Goal: Task Accomplishment & Management: Use online tool/utility

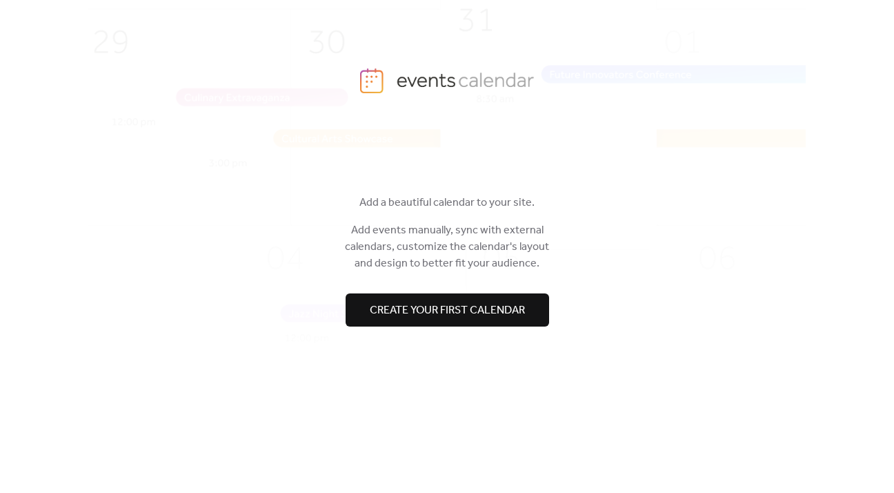
click at [487, 310] on span "Create your first calendar" at bounding box center [447, 310] width 155 height 17
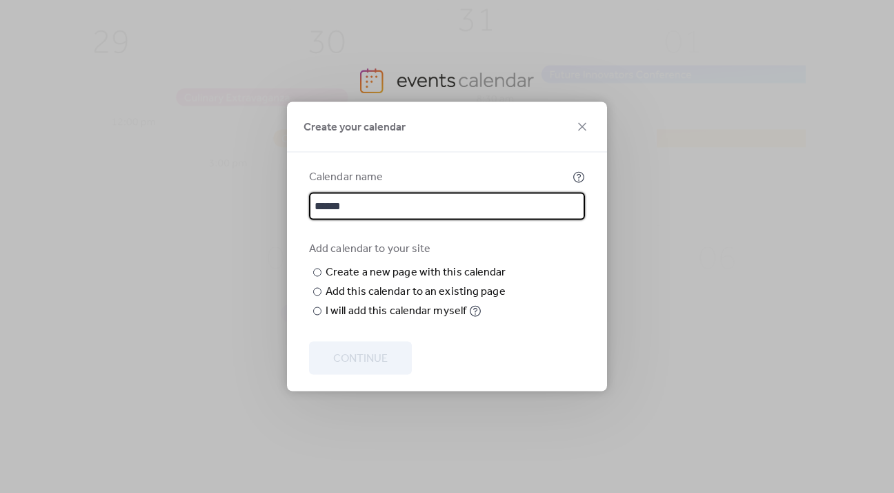
type input "******"
click at [542, 241] on div "Add calendar to your site ​ Create a new page with this calendar New page name …" at bounding box center [447, 280] width 276 height 79
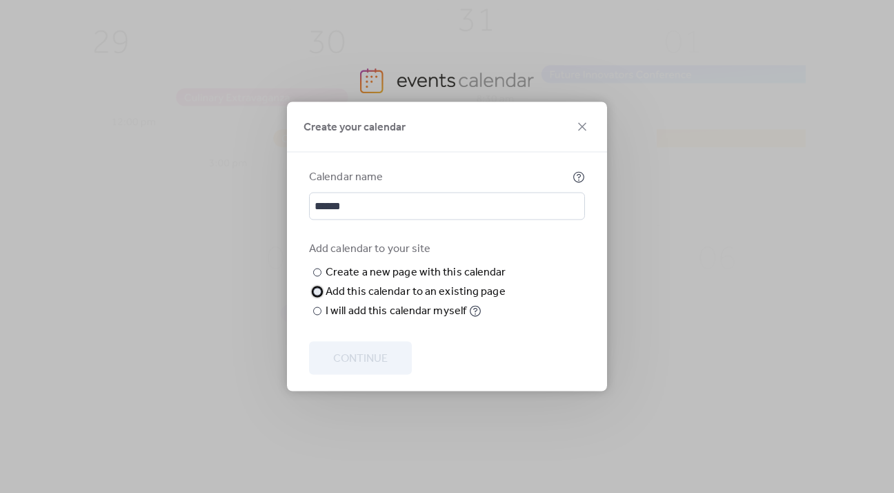
click at [316, 296] on div at bounding box center [317, 292] width 8 height 8
click at [0, 0] on span "Choose page" at bounding box center [0, 0] width 0 height 0
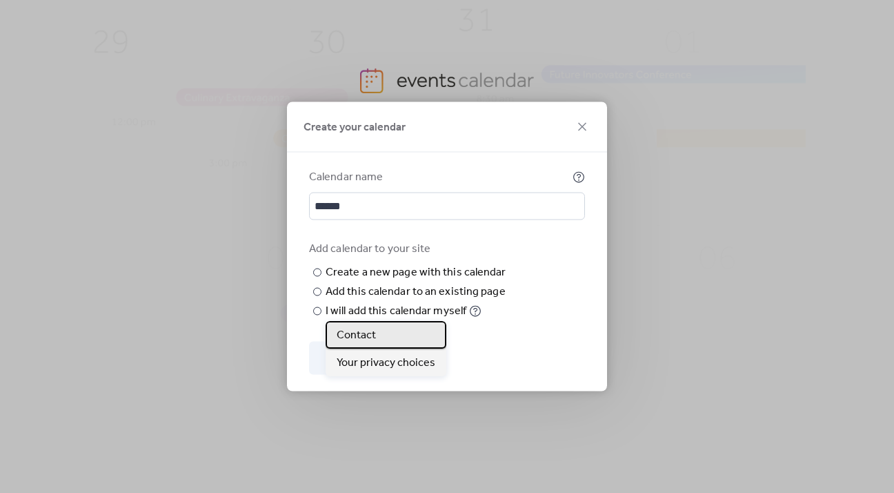
click at [377, 341] on div "Contact" at bounding box center [386, 335] width 121 height 28
click at [316, 268] on div at bounding box center [317, 272] width 8 height 8
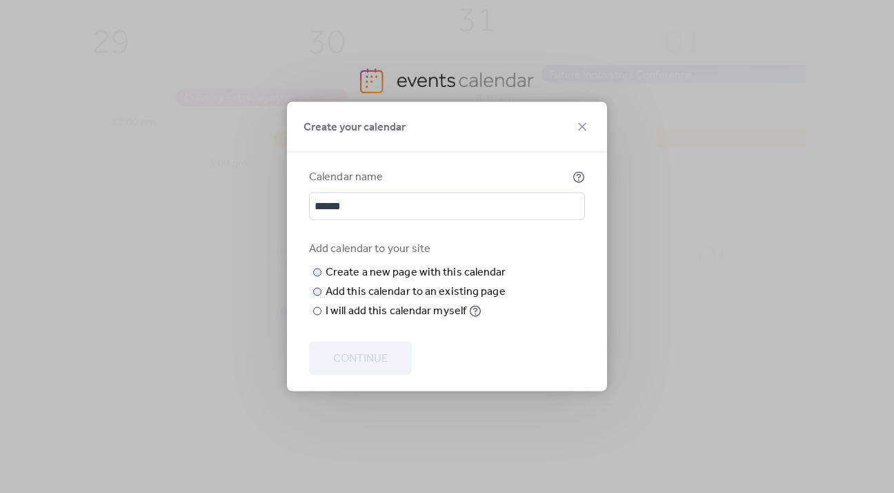
click at [0, 0] on input "text" at bounding box center [0, 0] width 0 height 0
type input "******"
click at [375, 367] on span "Continue" at bounding box center [360, 359] width 55 height 17
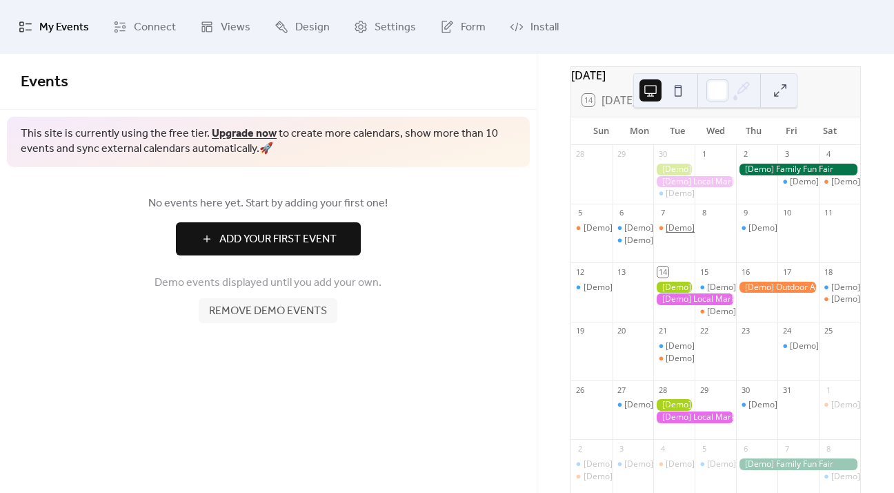
scroll to position [107, 0]
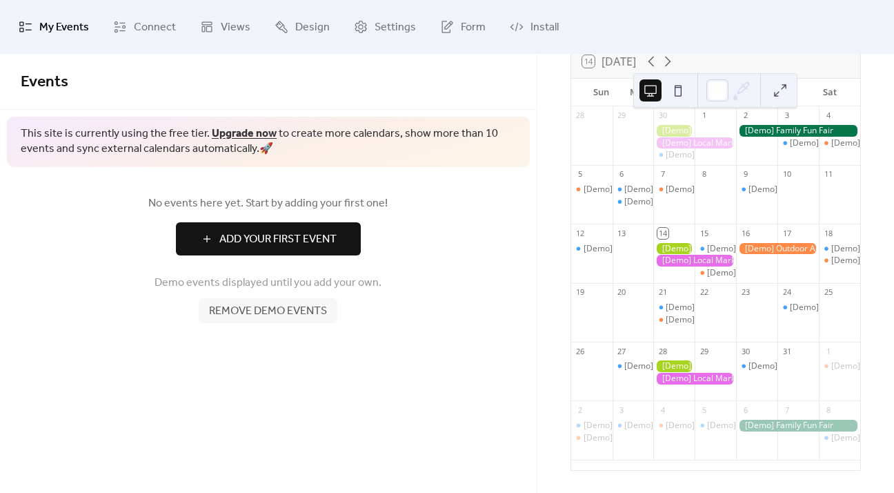
click at [282, 235] on span "Add Your First Event" at bounding box center [277, 239] width 117 height 17
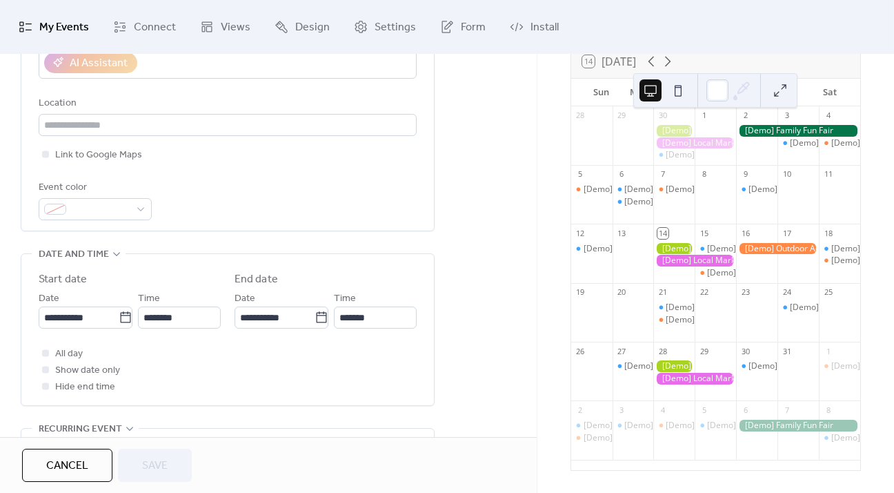
scroll to position [583, 0]
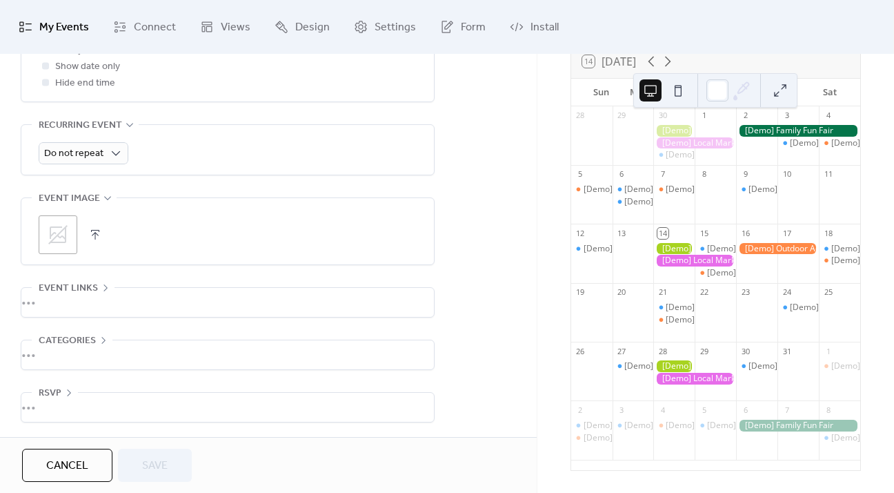
click at [72, 458] on span "Cancel" at bounding box center [67, 466] width 42 height 17
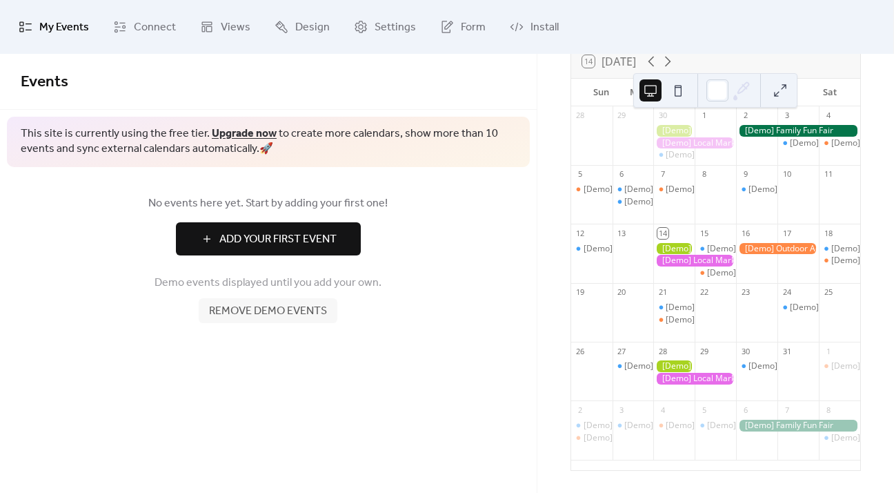
click at [55, 28] on span "My Events" at bounding box center [64, 28] width 50 height 22
click at [126, 26] on link "Connect" at bounding box center [145, 27] width 84 height 43
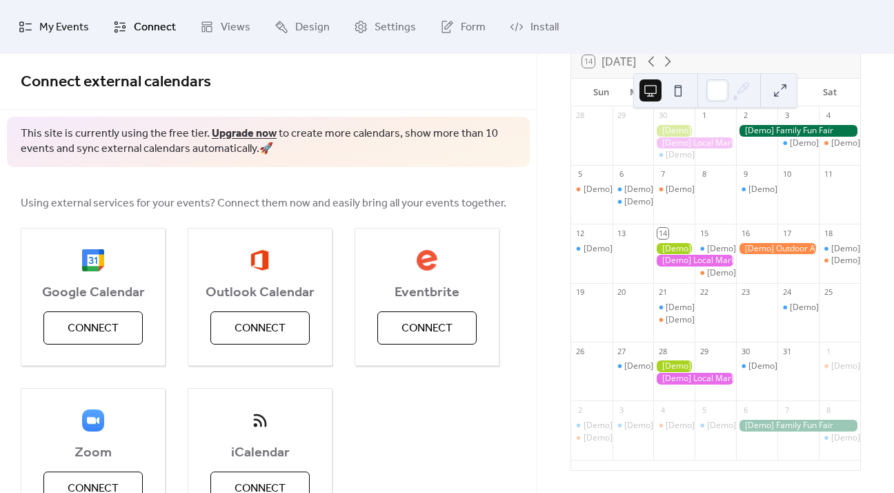
click at [66, 23] on span "My Events" at bounding box center [64, 28] width 50 height 22
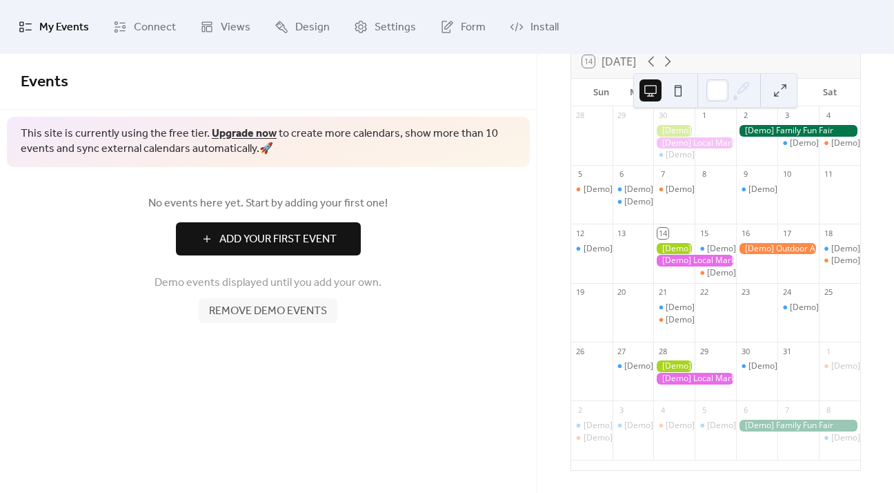
click at [257, 238] on span "Add Your First Event" at bounding box center [277, 239] width 117 height 17
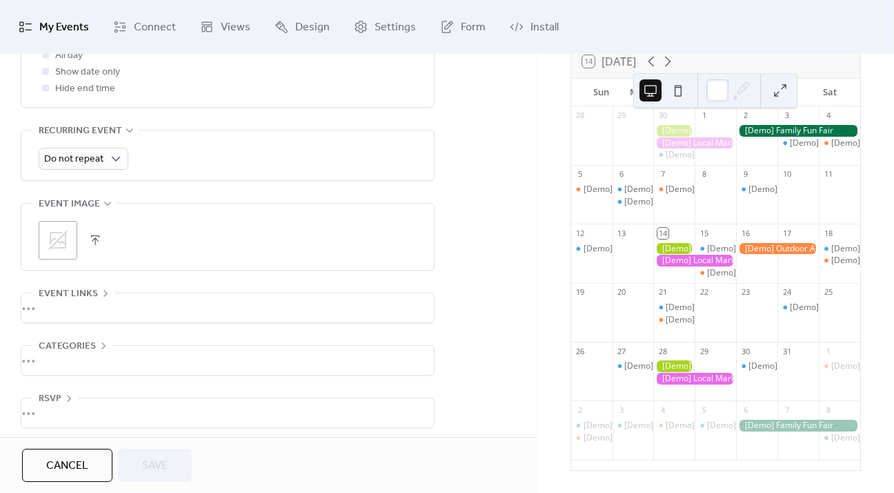
scroll to position [583, 0]
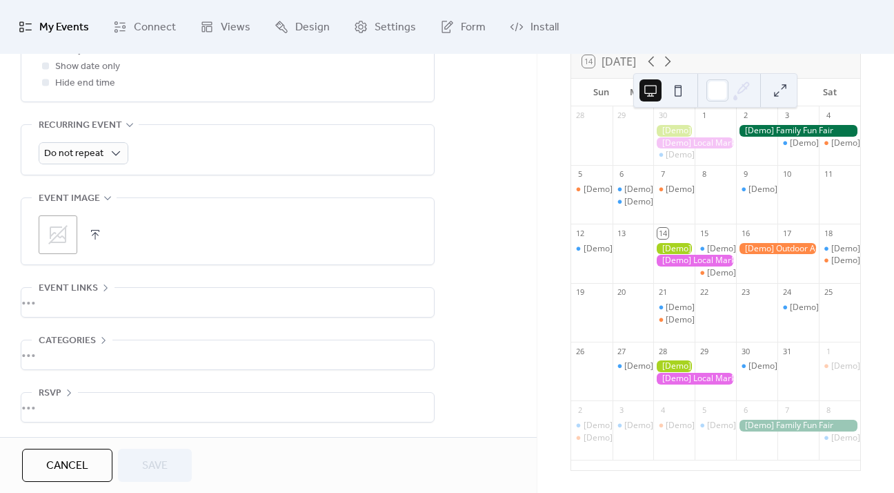
click at [50, 300] on div "•••" at bounding box center [227, 302] width 413 height 29
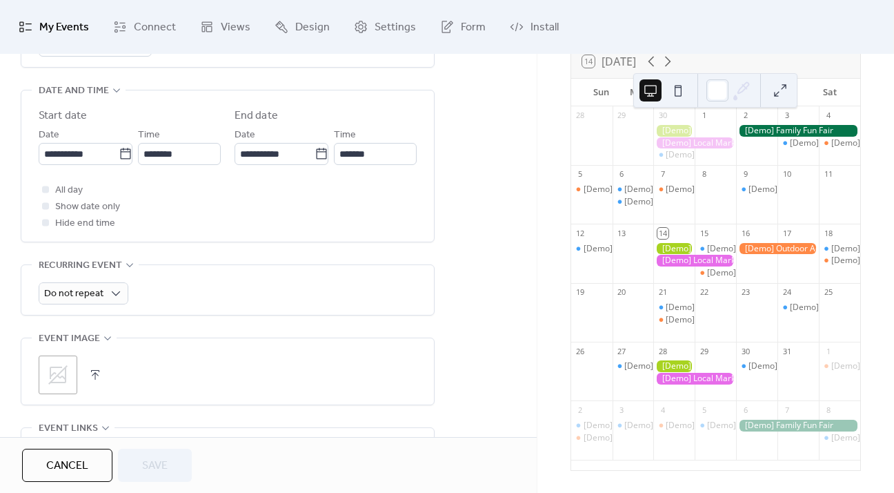
scroll to position [433, 0]
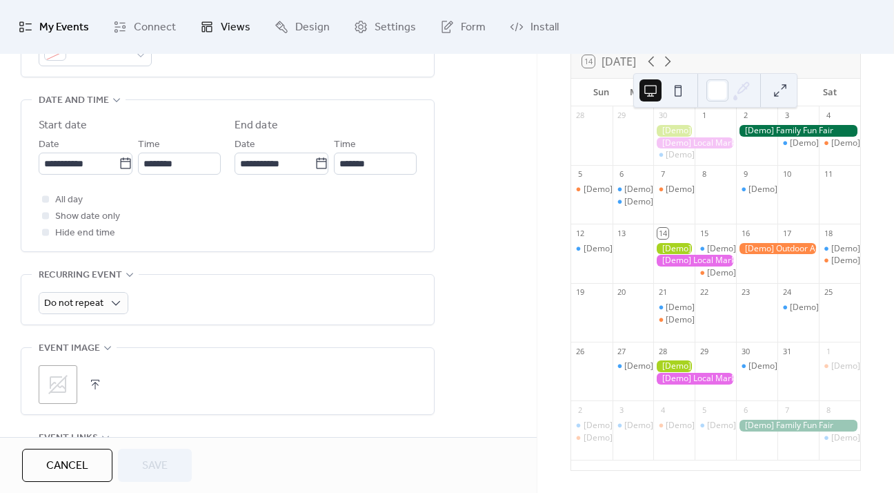
click at [221, 26] on span "Views" at bounding box center [236, 28] width 30 height 22
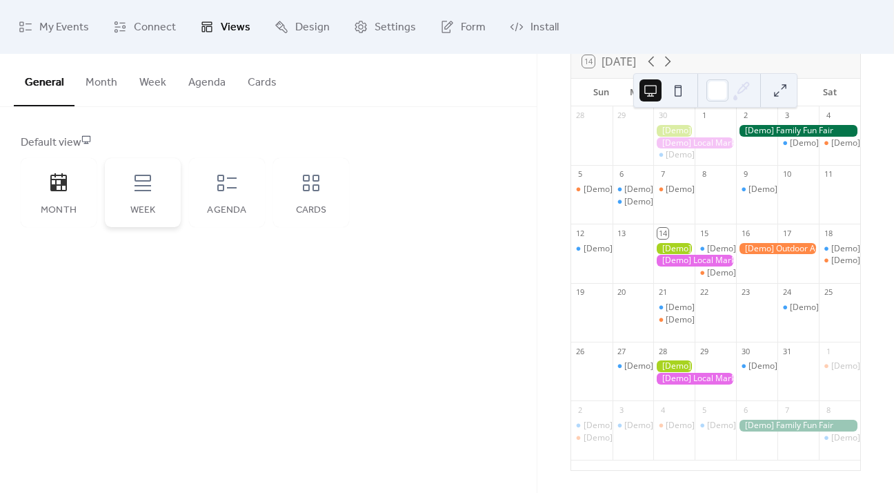
click at [148, 190] on icon at bounding box center [143, 183] width 17 height 17
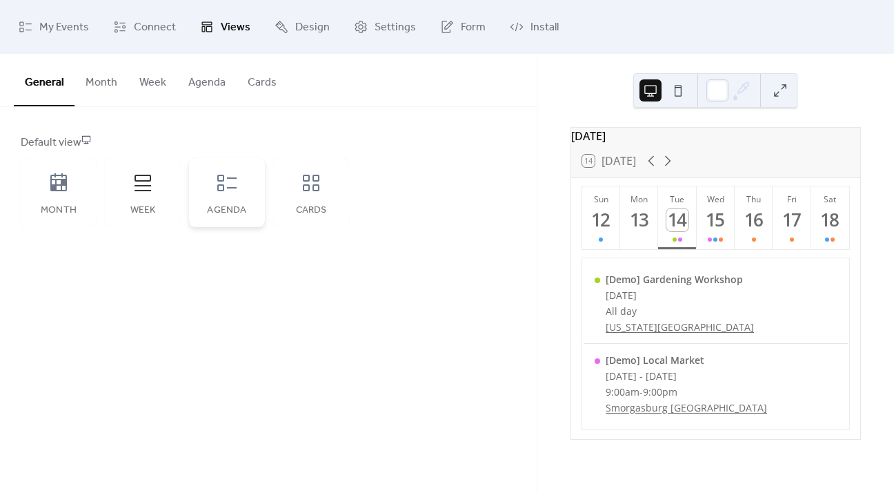
click at [222, 188] on icon at bounding box center [227, 183] width 22 height 22
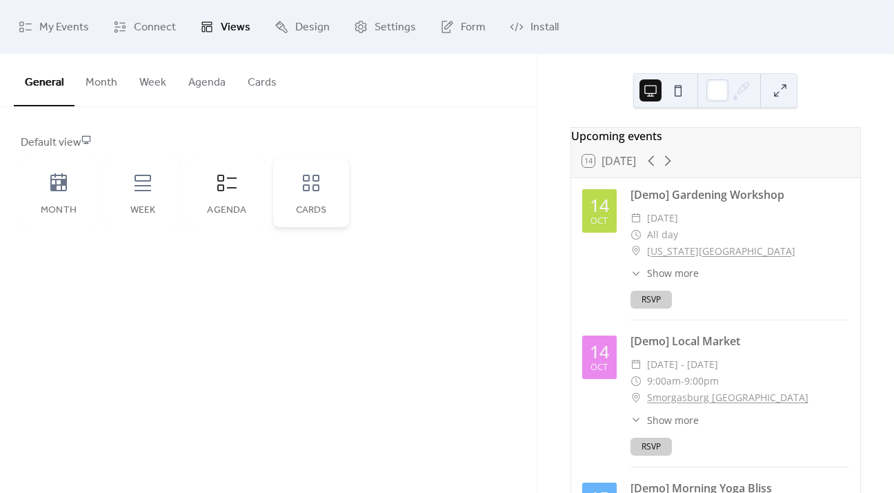
click at [310, 202] on div "Cards" at bounding box center [311, 192] width 76 height 69
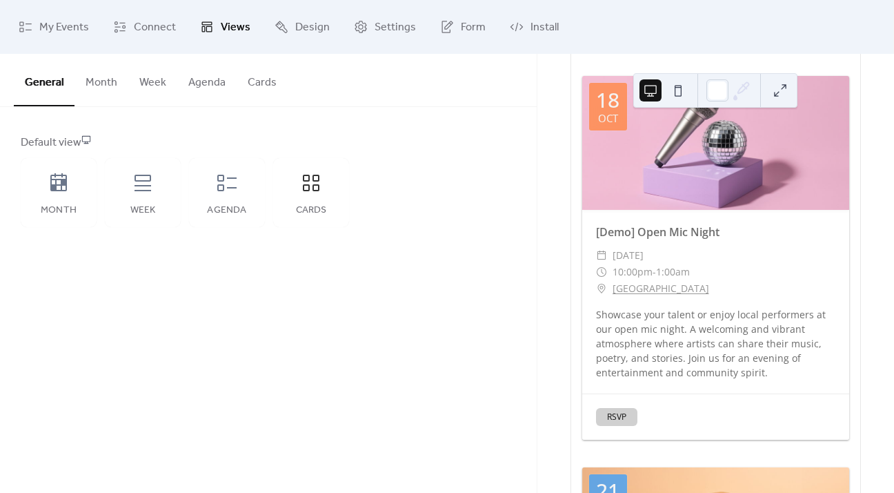
scroll to position [2574, 0]
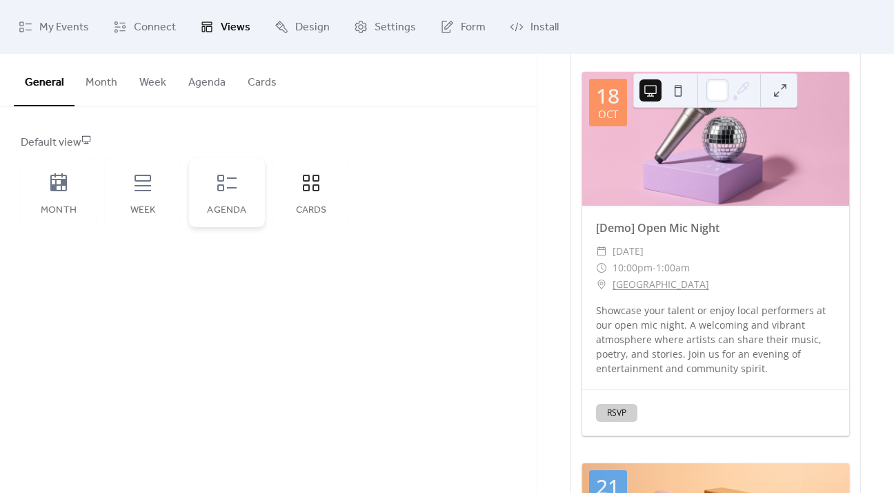
click at [227, 197] on div "Agenda" at bounding box center [227, 192] width 76 height 69
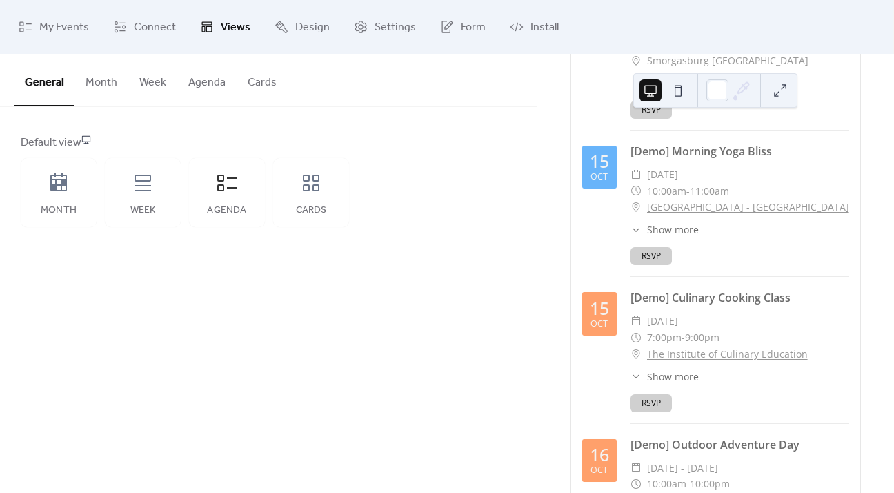
scroll to position [351, 0]
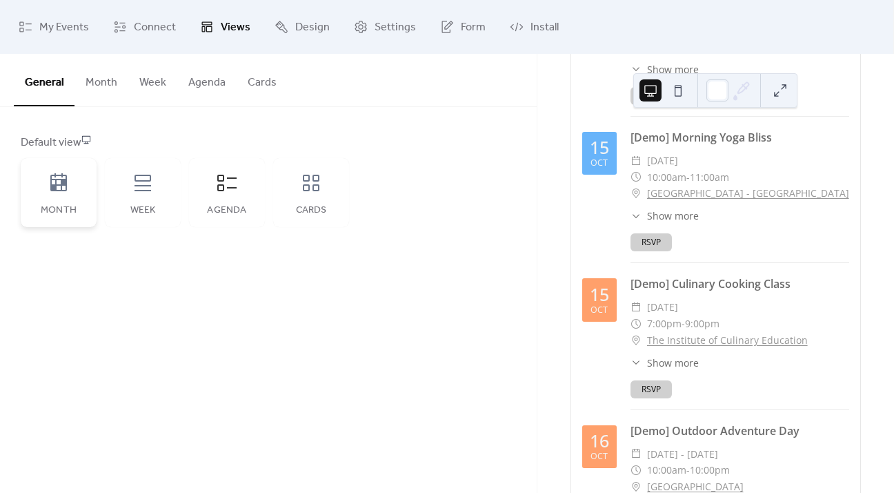
click at [46, 221] on div "Month" at bounding box center [59, 192] width 76 height 69
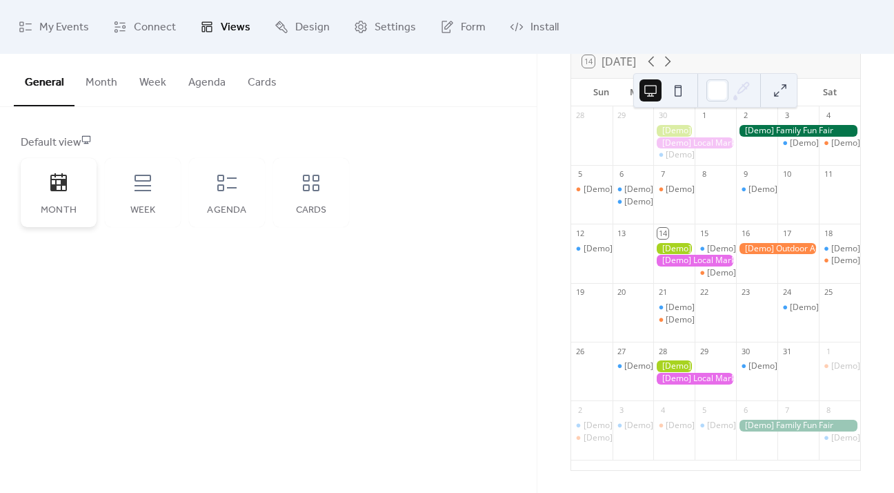
scroll to position [0, 0]
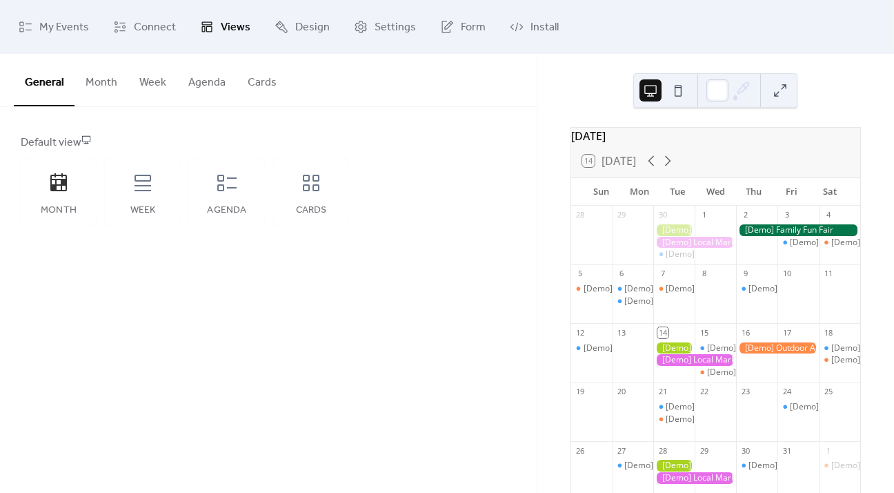
click at [760, 236] on div at bounding box center [798, 230] width 124 height 12
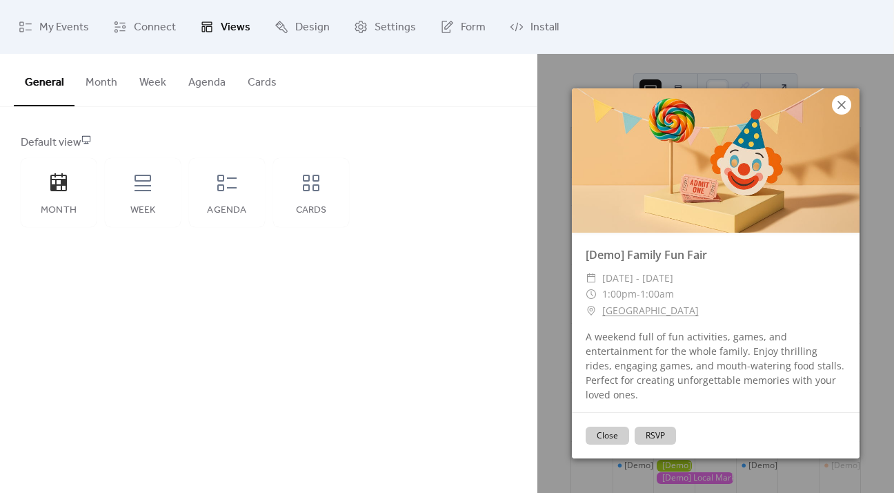
click at [842, 104] on icon at bounding box center [842, 105] width 8 height 8
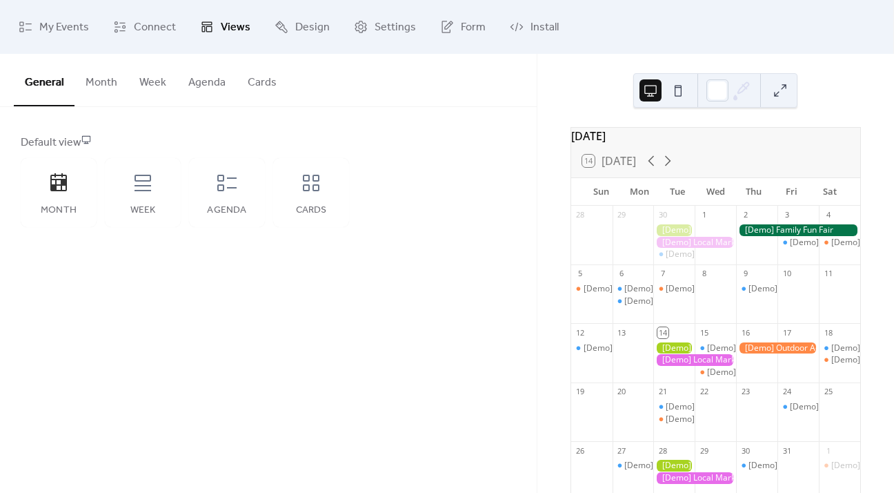
click at [104, 86] on button "Month" at bounding box center [102, 79] width 54 height 51
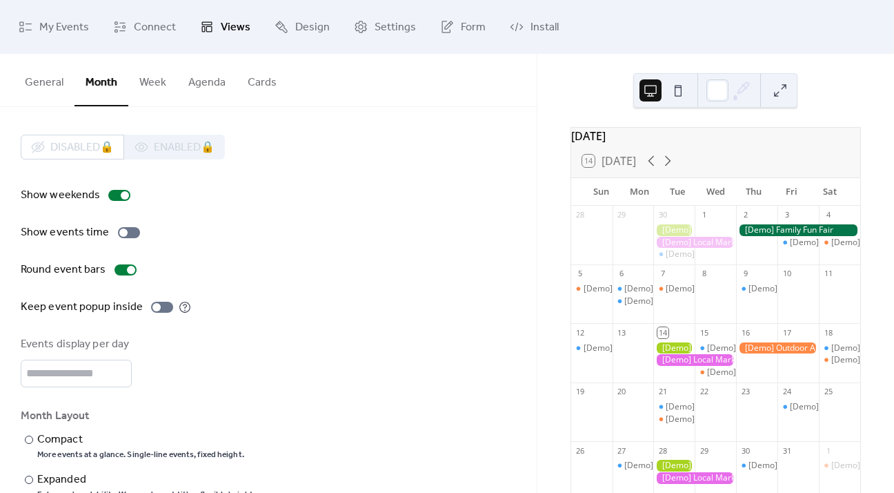
click at [161, 86] on button "Week" at bounding box center [152, 79] width 49 height 51
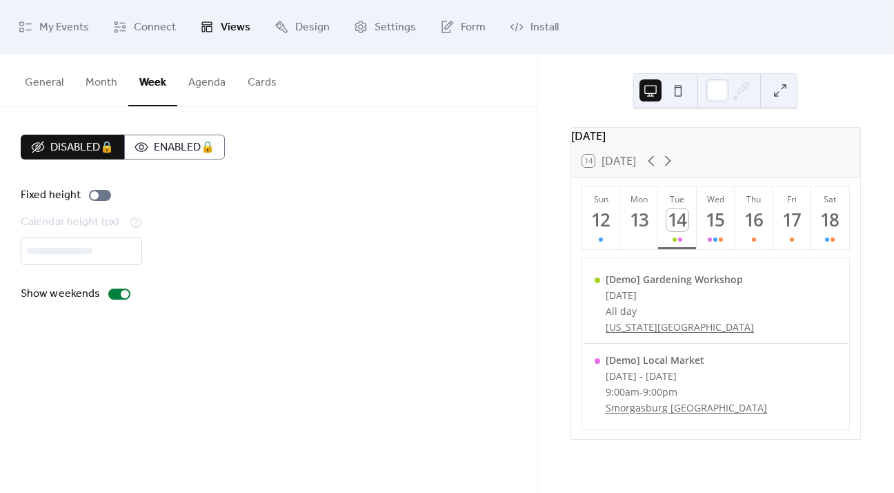
click at [211, 78] on button "Agenda" at bounding box center [206, 79] width 59 height 51
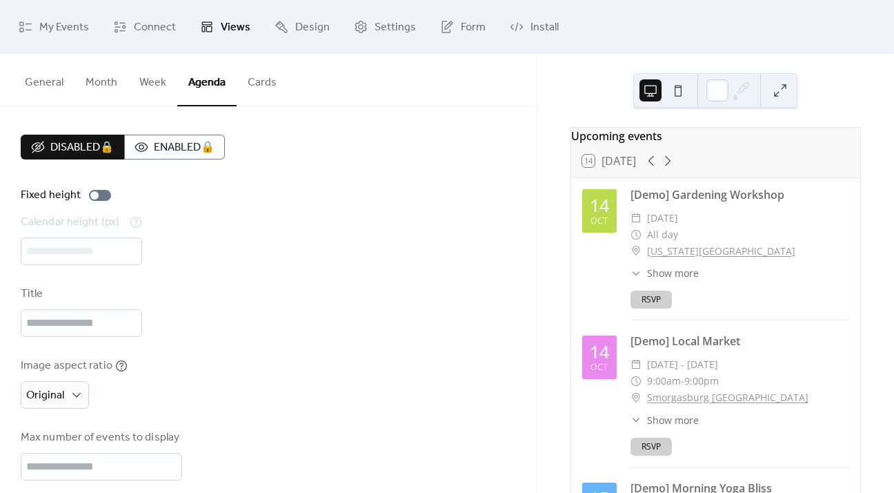
click at [135, 79] on button "Week" at bounding box center [152, 79] width 49 height 51
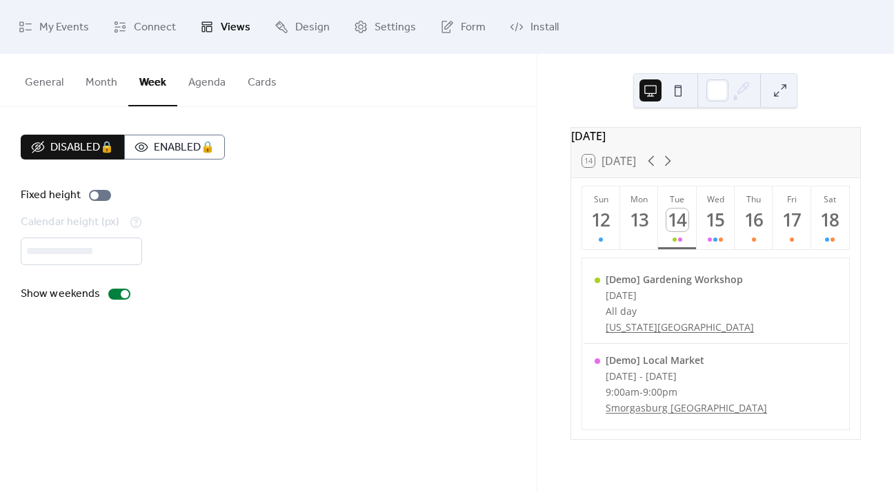
click at [243, 77] on button "Cards" at bounding box center [262, 79] width 51 height 51
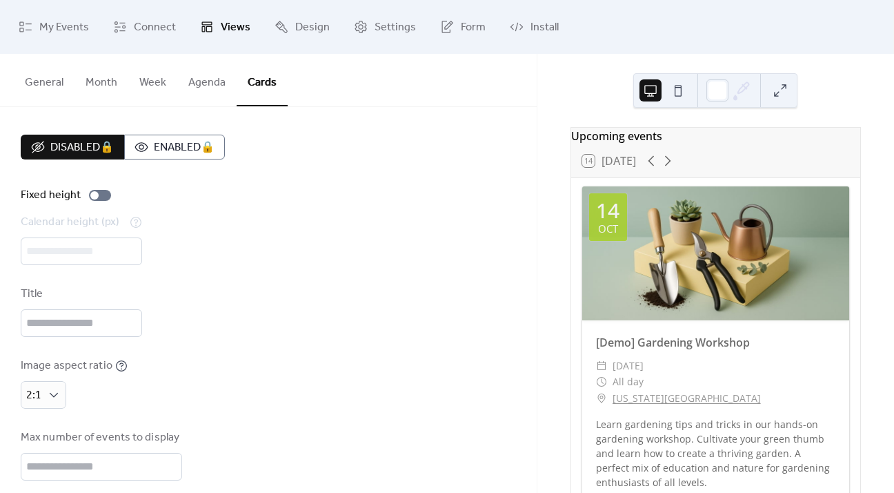
click at [42, 92] on button "General" at bounding box center [44, 79] width 61 height 51
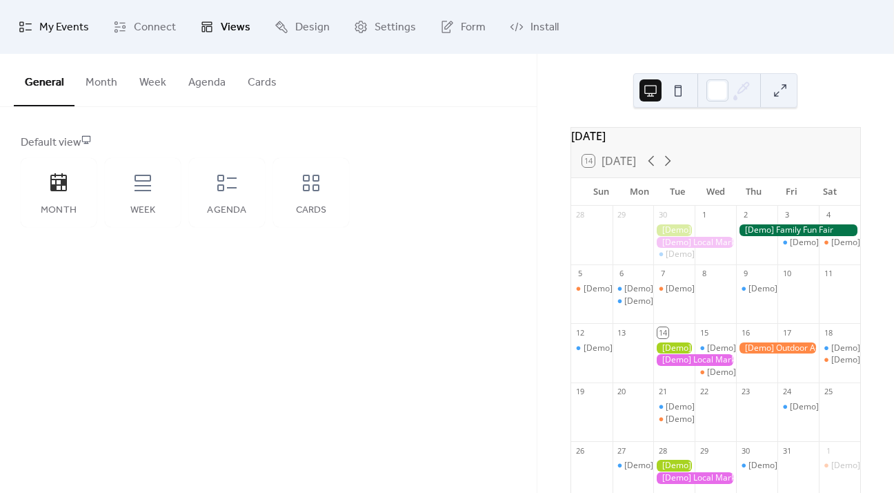
click at [53, 32] on span "My Events" at bounding box center [64, 28] width 50 height 22
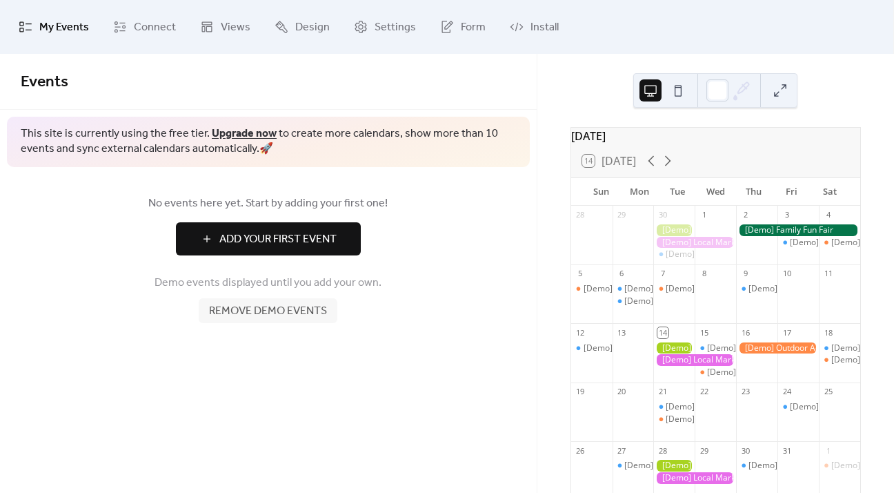
click at [295, 253] on button "Add Your First Event" at bounding box center [268, 238] width 185 height 33
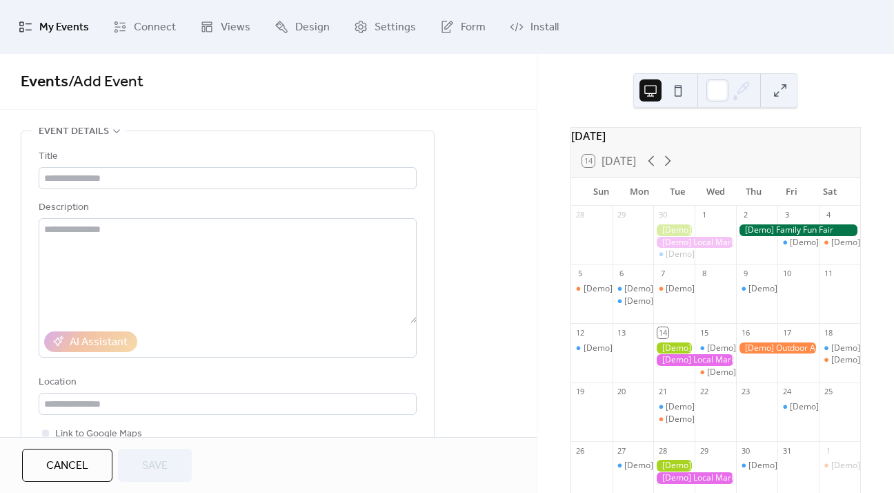
click at [43, 106] on div "Events / Add Event" at bounding box center [268, 82] width 537 height 56
click at [82, 181] on input "text" at bounding box center [228, 178] width 378 height 22
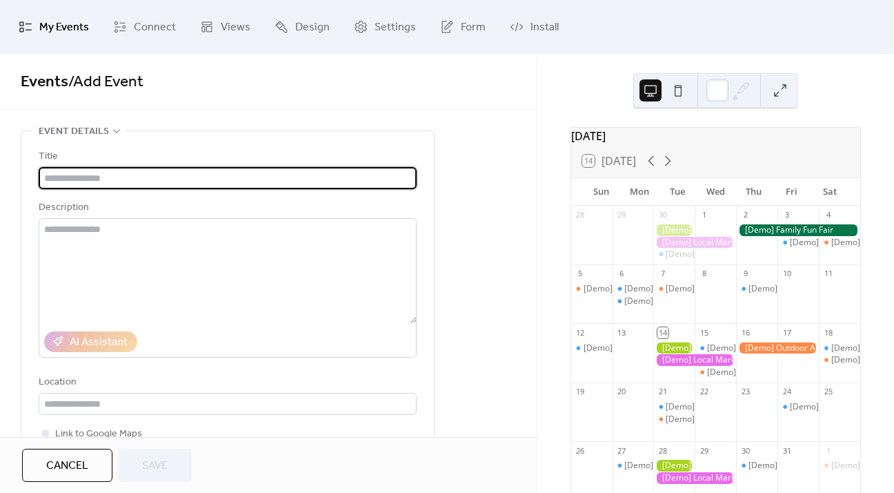
paste input "**********"
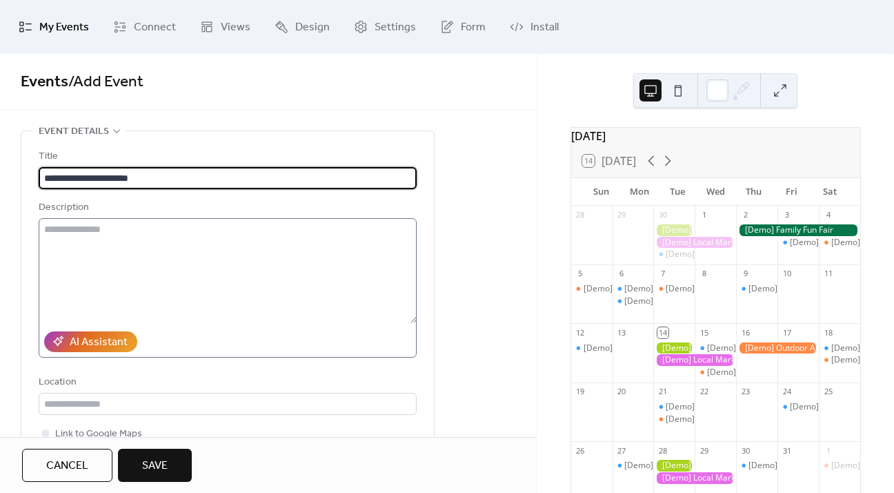
type input "**********"
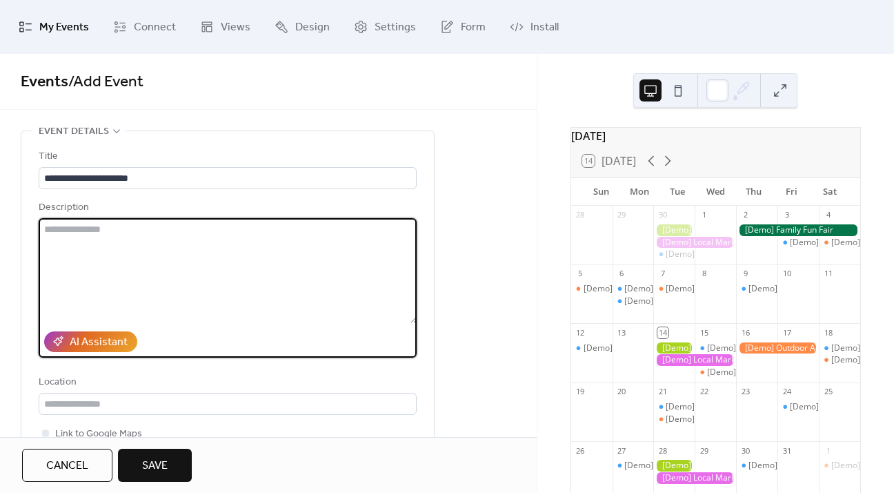
click at [95, 234] on textarea at bounding box center [228, 270] width 378 height 105
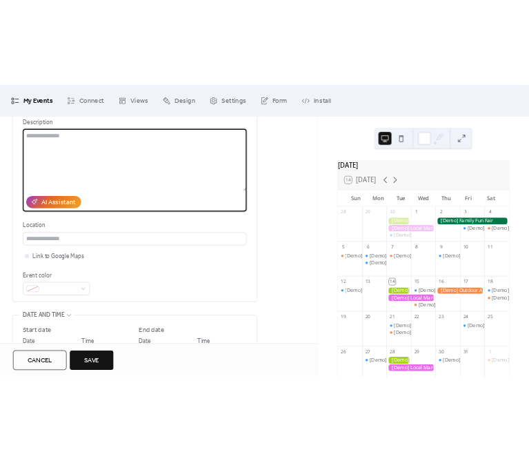
scroll to position [145, 0]
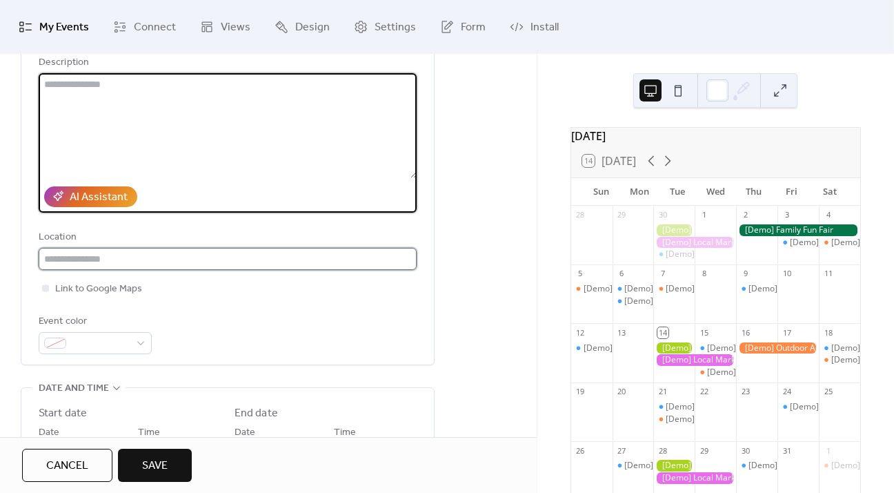
click at [102, 255] on input "text" at bounding box center [228, 259] width 378 height 22
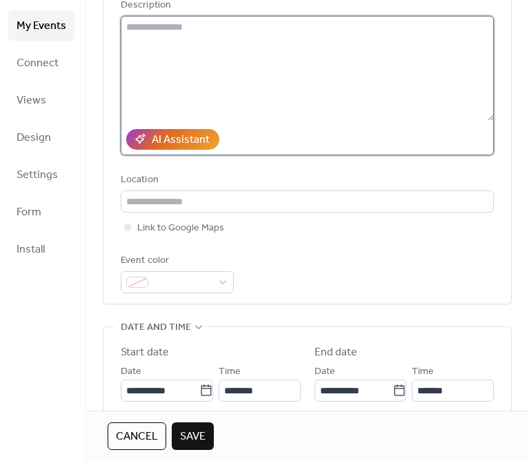
click at [179, 53] on textarea at bounding box center [307, 68] width 373 height 105
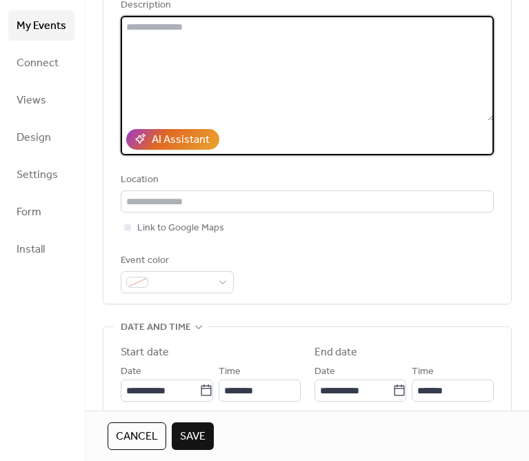
paste textarea "**********"
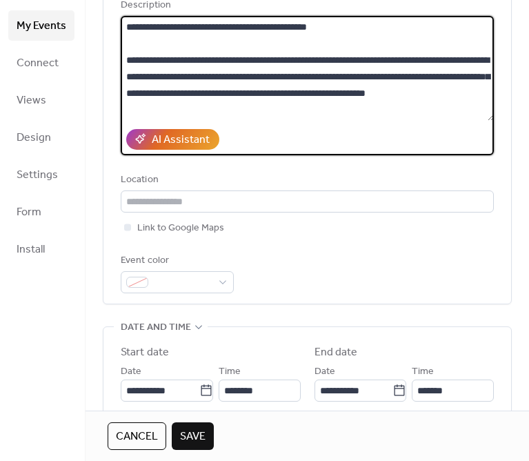
scroll to position [329, 0]
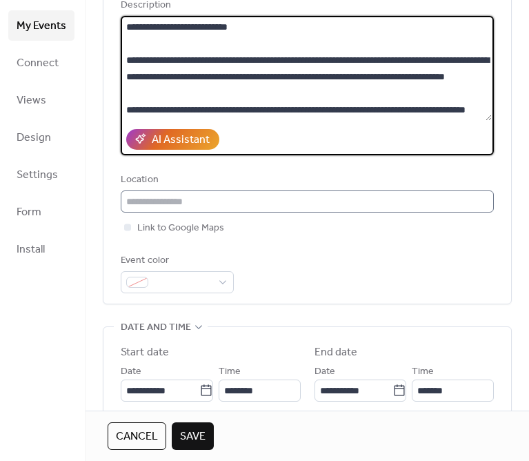
type textarea "**********"
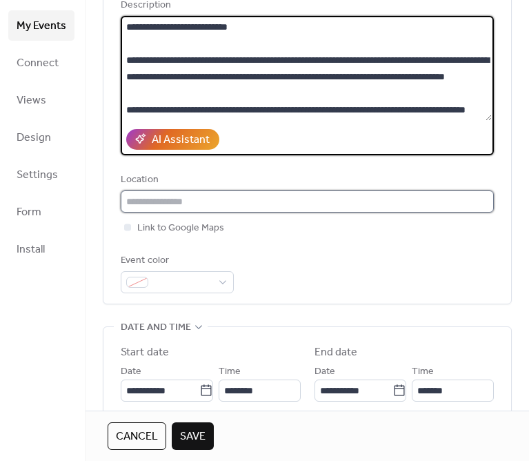
click at [266, 207] on input "text" at bounding box center [307, 201] width 373 height 22
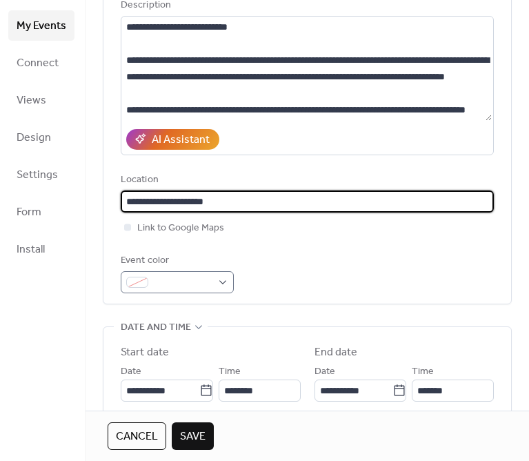
type input "**********"
click at [210, 275] on span at bounding box center [183, 283] width 58 height 17
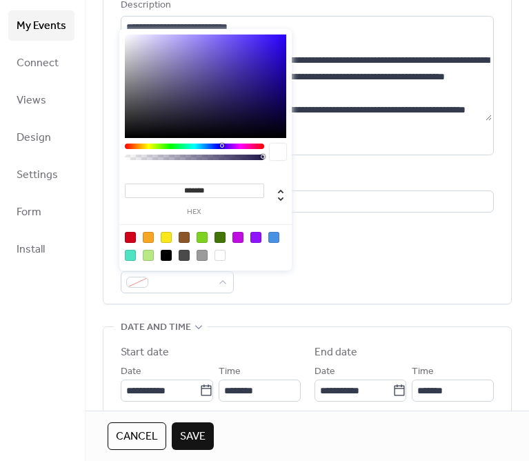
click at [370, 271] on div "Event color" at bounding box center [307, 273] width 373 height 41
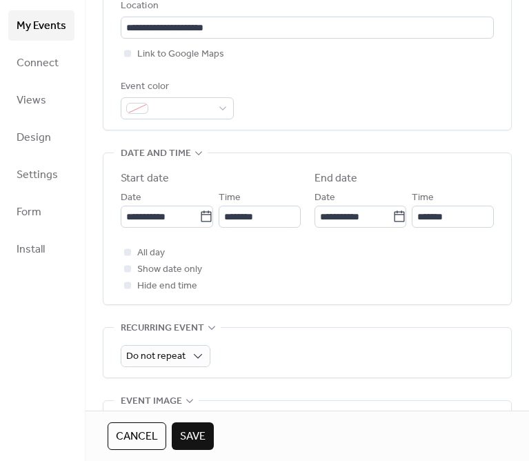
scroll to position [324, 0]
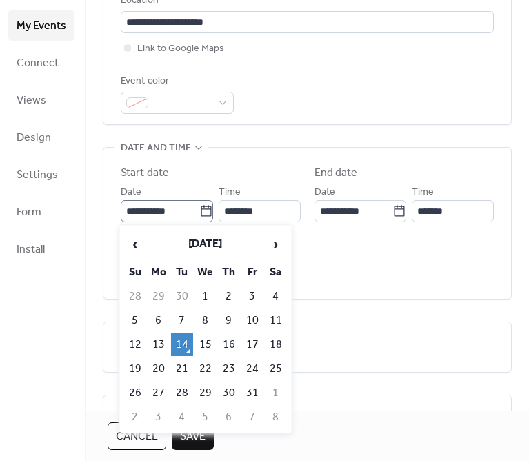
click at [199, 212] on icon at bounding box center [206, 211] width 14 height 14
click at [199, 212] on input "**********" at bounding box center [160, 211] width 79 height 22
click at [206, 338] on td "15" at bounding box center [206, 344] width 22 height 23
type input "**********"
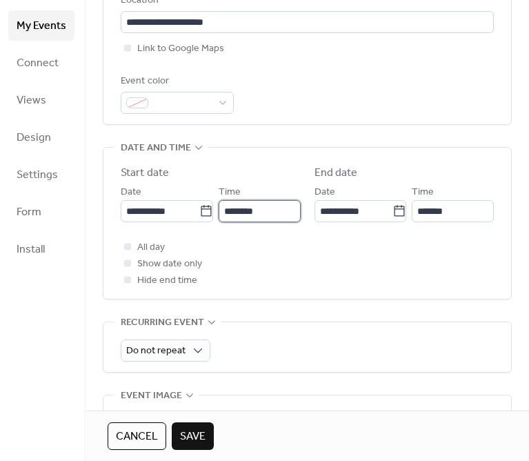
click at [264, 211] on input "********" at bounding box center [260, 211] width 82 height 22
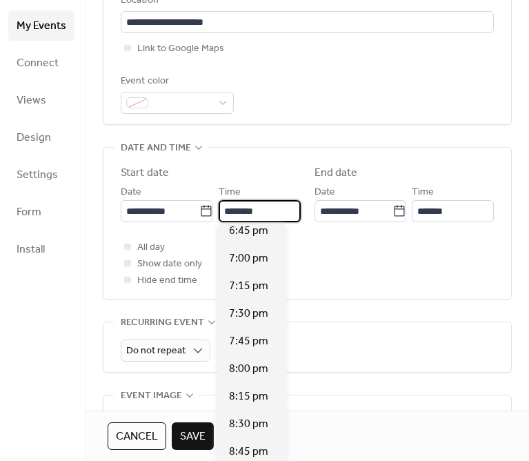
scroll to position [2061, 0]
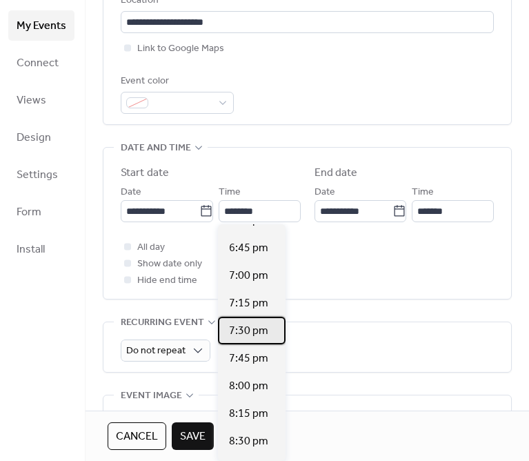
click at [254, 333] on span "7:30 pm" at bounding box center [248, 331] width 39 height 17
type input "*******"
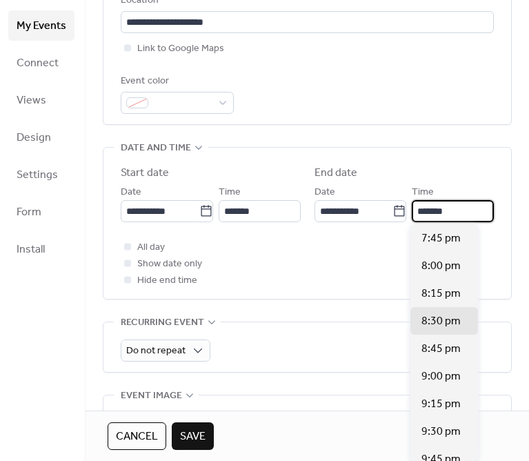
click at [439, 213] on input "*******" at bounding box center [453, 211] width 82 height 22
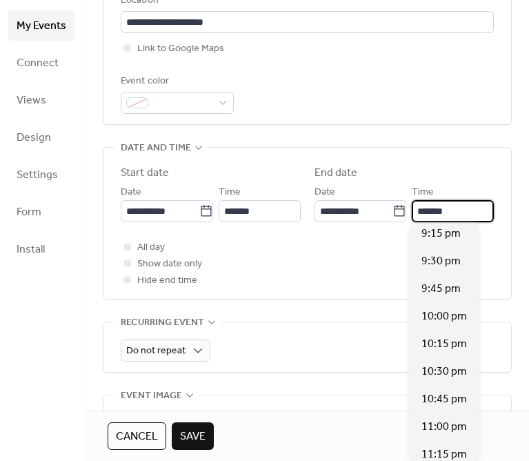
scroll to position [175, 0]
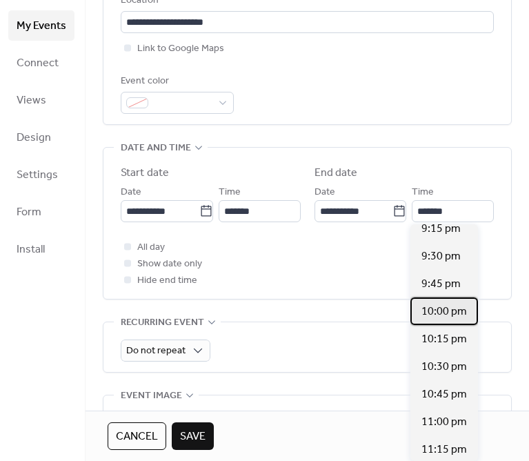
click at [442, 315] on span "10:00 pm" at bounding box center [445, 312] width 46 height 17
type input "********"
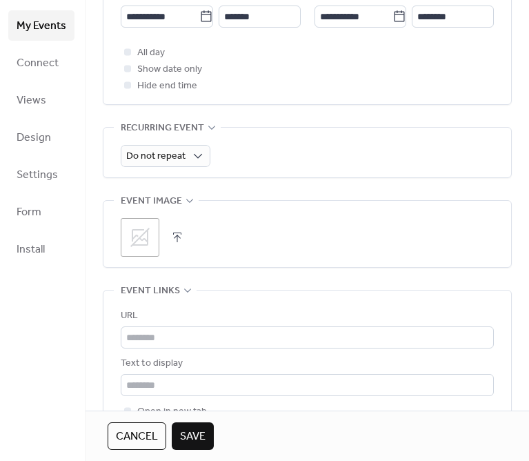
scroll to position [584, 0]
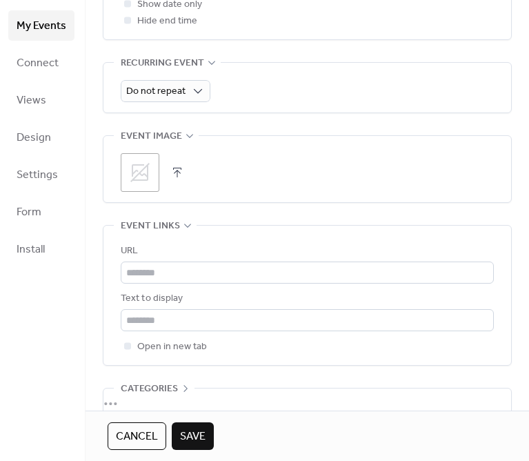
click at [145, 177] on icon at bounding box center [140, 173] width 22 height 22
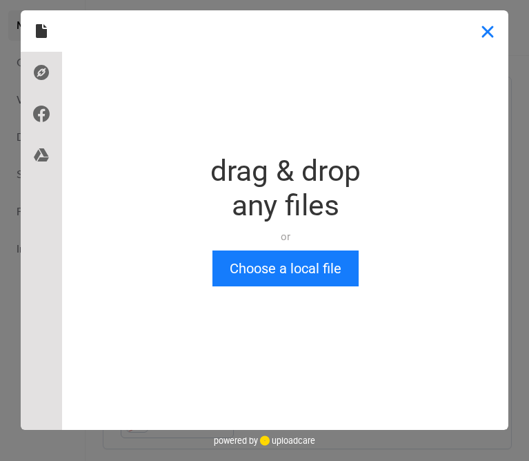
click at [497, 38] on button "Close" at bounding box center [487, 30] width 41 height 41
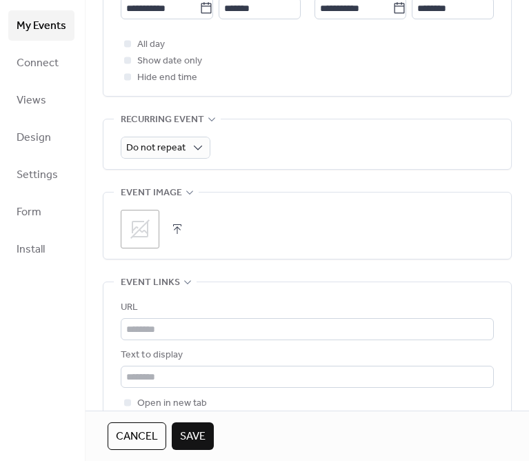
scroll to position [658, 0]
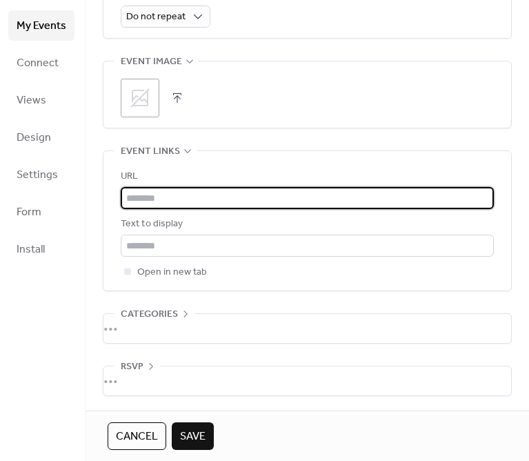
click at [157, 202] on input "text" at bounding box center [307, 198] width 373 height 22
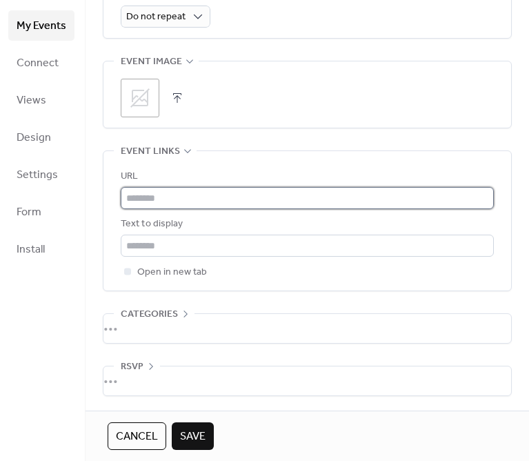
click at [146, 196] on input "text" at bounding box center [307, 198] width 373 height 22
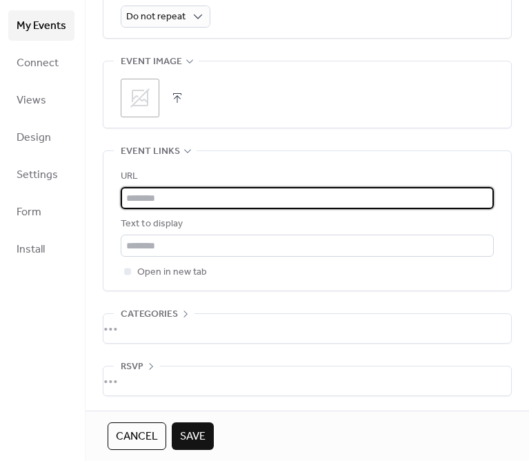
paste input "**********"
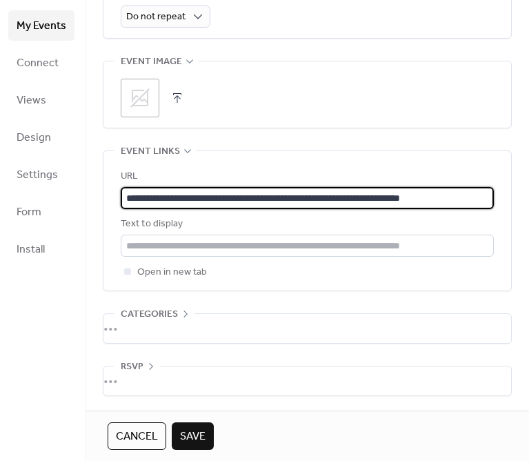
type input "**********"
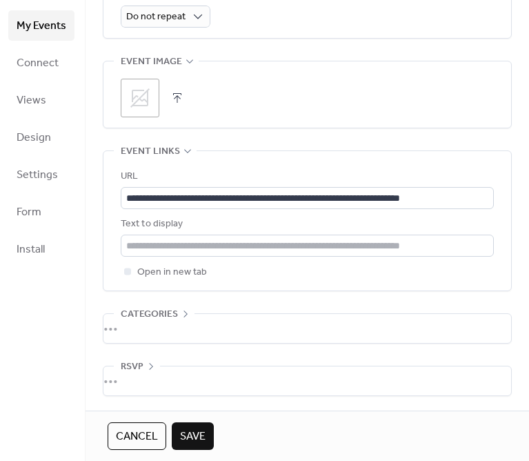
click at [132, 324] on div "•••" at bounding box center [308, 328] width 408 height 29
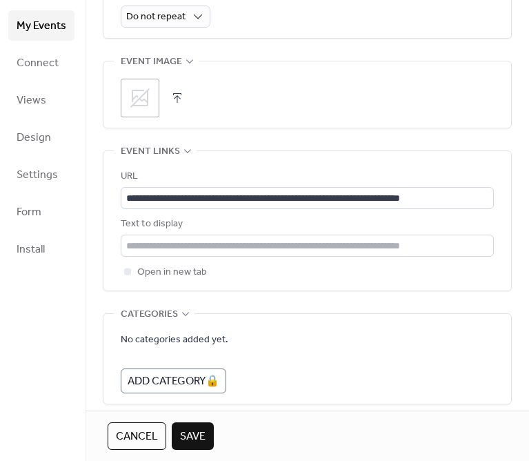
click at [175, 315] on span "Categories" at bounding box center [149, 314] width 57 height 17
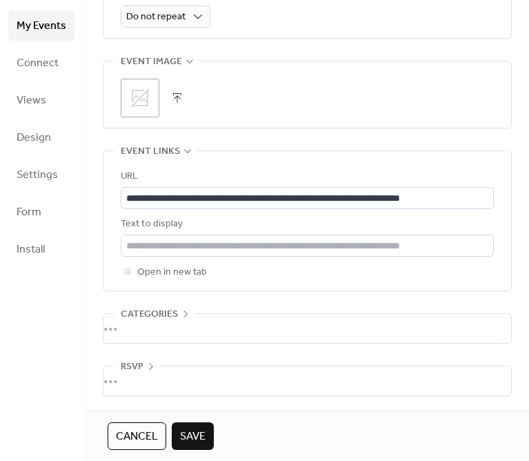
click at [149, 383] on div "•••" at bounding box center [308, 380] width 408 height 29
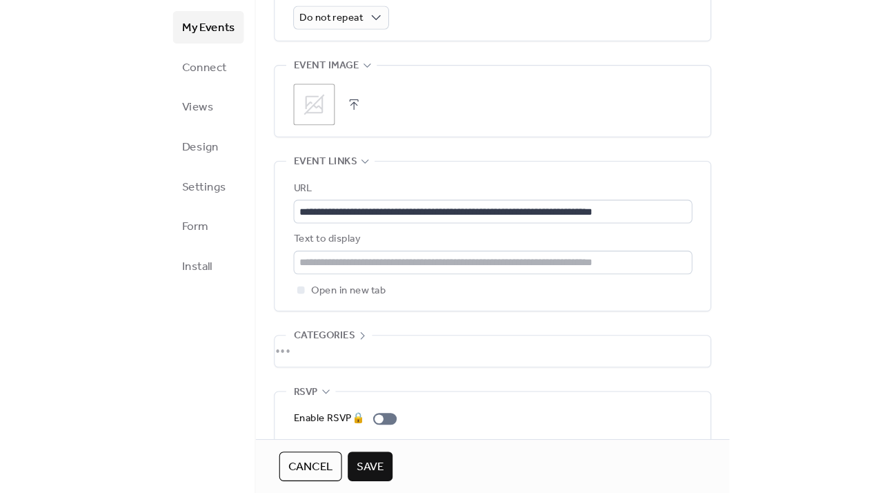
scroll to position [707, 0]
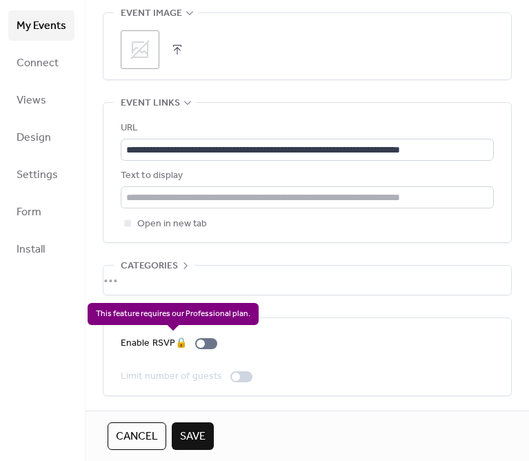
click at [214, 344] on div "Enable RSVP 🔒" at bounding box center [172, 343] width 102 height 17
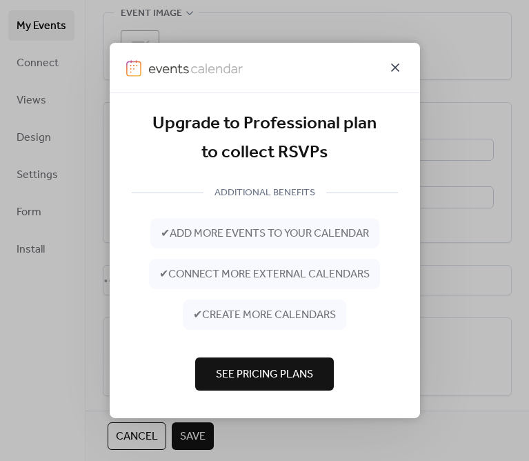
click at [395, 69] on icon at bounding box center [395, 67] width 17 height 17
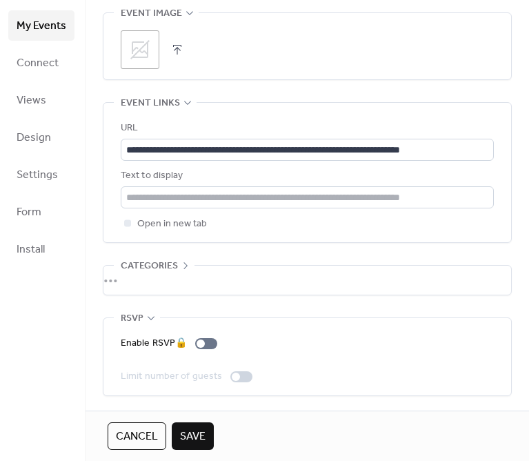
click at [196, 437] on span "Save" at bounding box center [193, 437] width 26 height 17
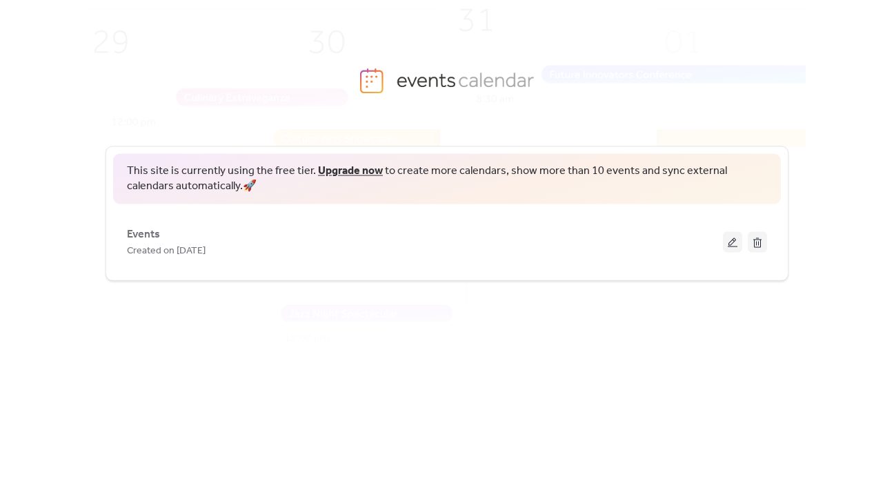
click at [179, 180] on span "This site is currently using the free tier. Upgrade now to create more calendar…" at bounding box center [447, 179] width 641 height 31
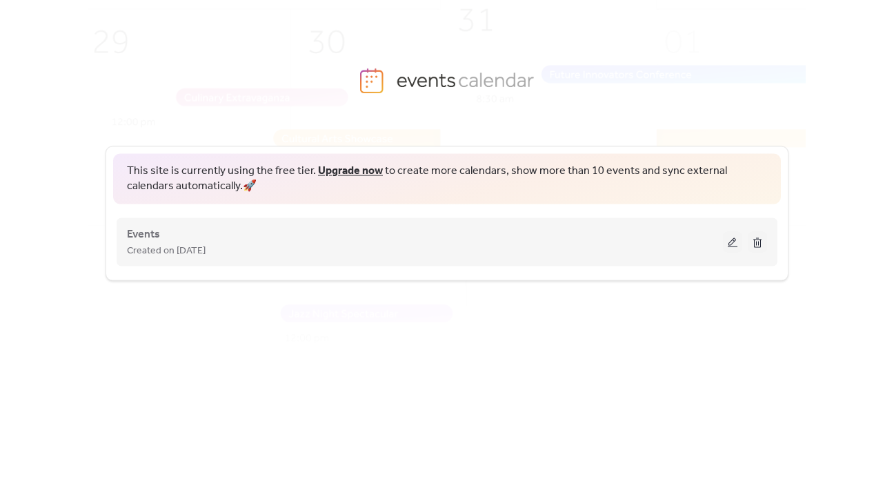
click at [734, 242] on button at bounding box center [732, 241] width 19 height 21
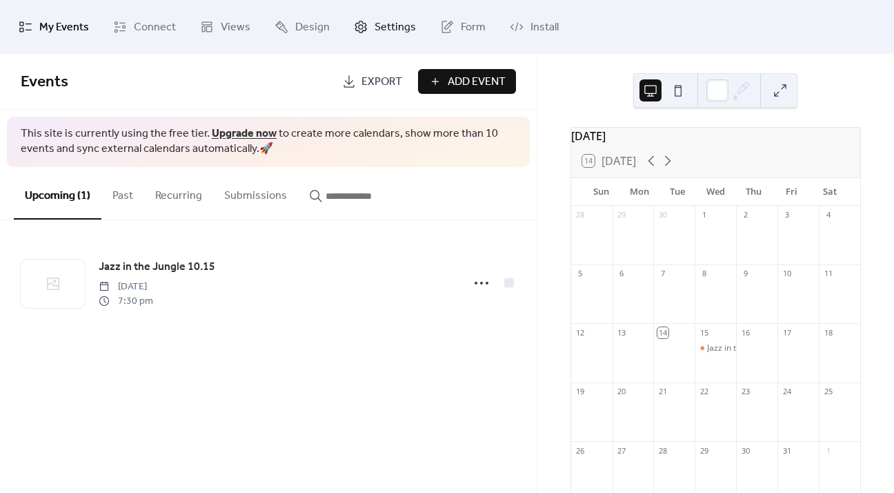
click at [384, 22] on span "Settings" at bounding box center [395, 28] width 41 height 22
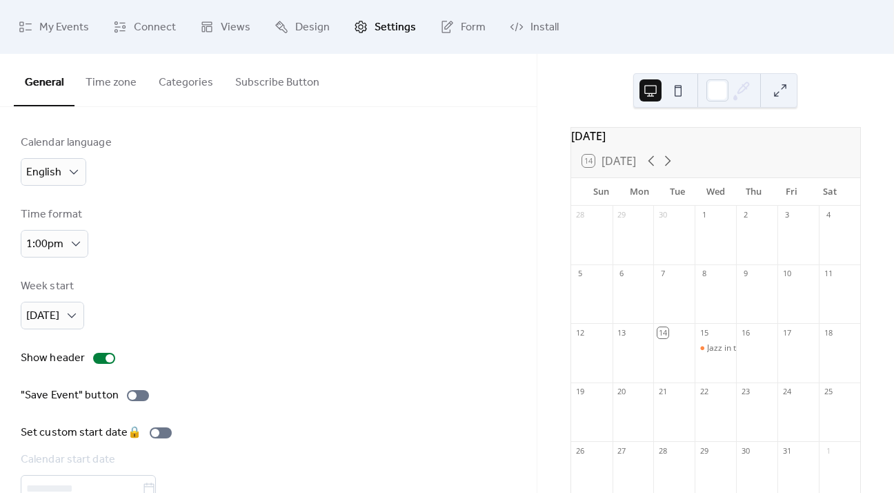
click at [184, 88] on button "Categories" at bounding box center [186, 79] width 77 height 51
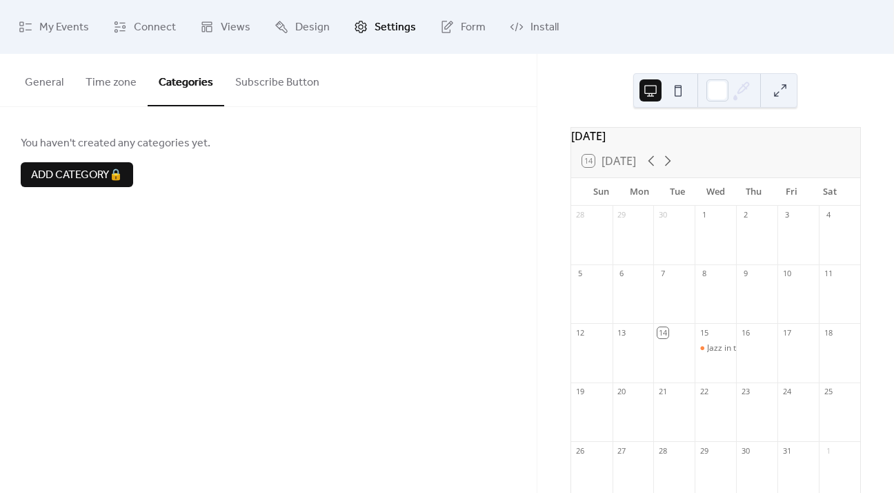
click at [315, 85] on button "Subscribe Button" at bounding box center [277, 79] width 106 height 51
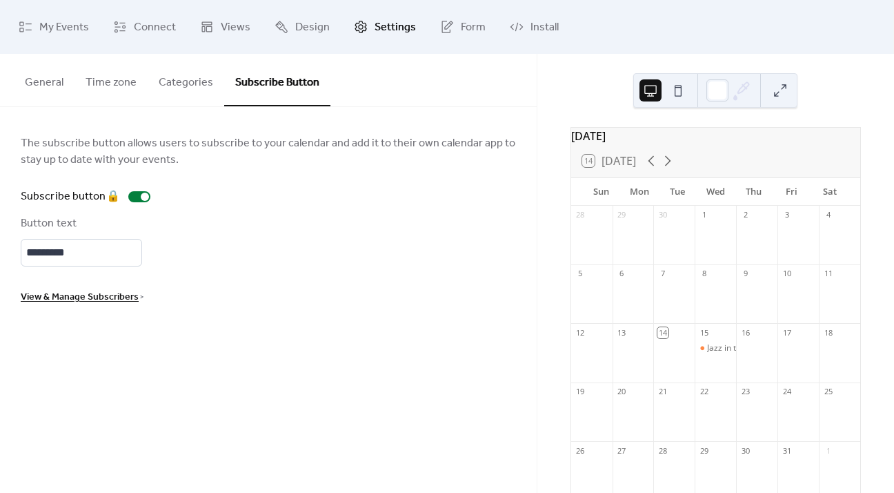
click at [127, 80] on button "Time zone" at bounding box center [111, 79] width 73 height 51
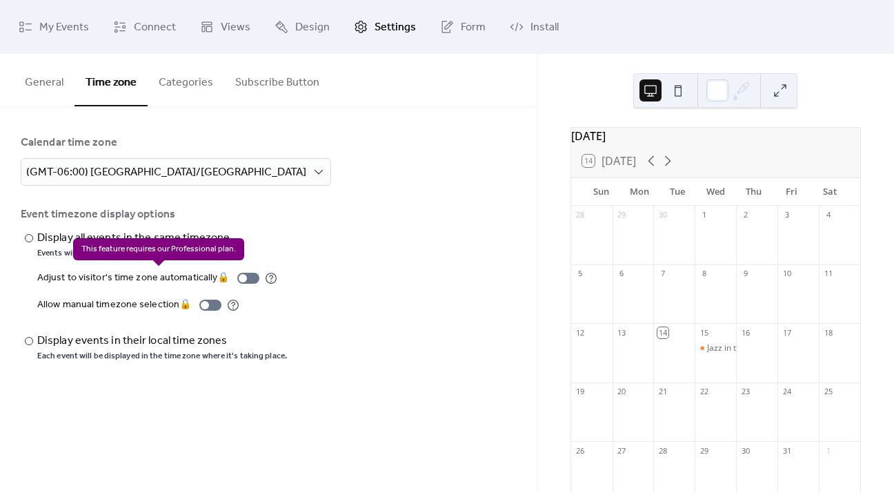
click at [237, 277] on div "Adjust to visitor's time zone automatically 🔒" at bounding box center [157, 278] width 240 height 17
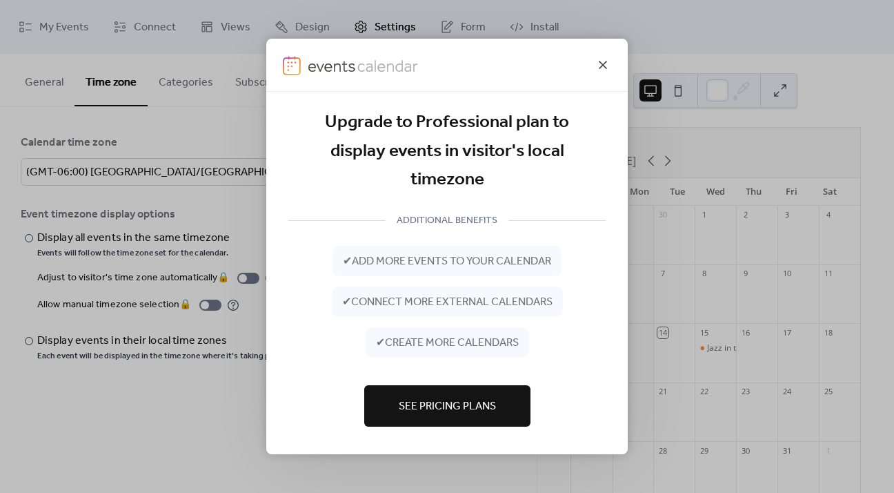
click at [602, 63] on icon at bounding box center [603, 65] width 17 height 17
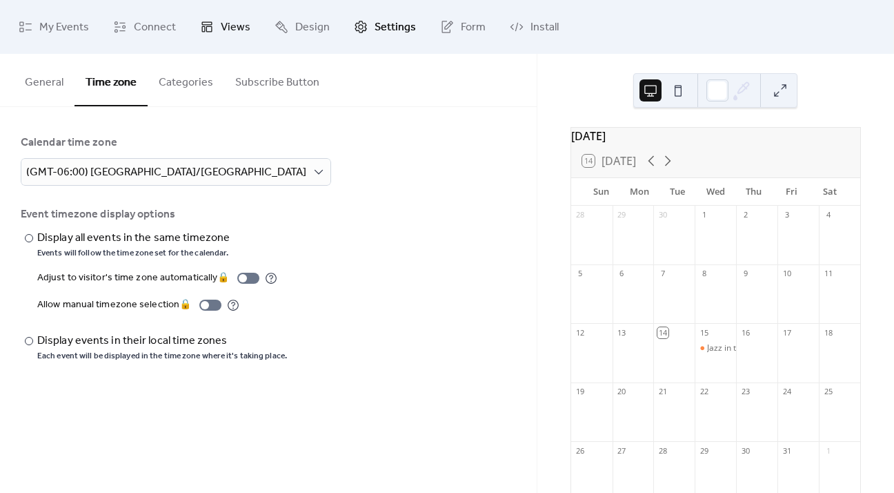
click at [217, 33] on link "Views" at bounding box center [225, 27] width 71 height 43
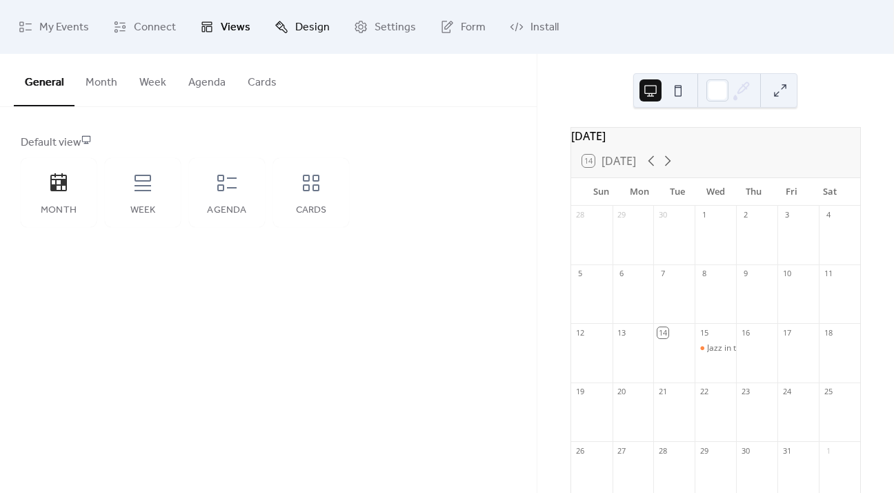
click at [295, 21] on span "Design" at bounding box center [312, 28] width 35 height 22
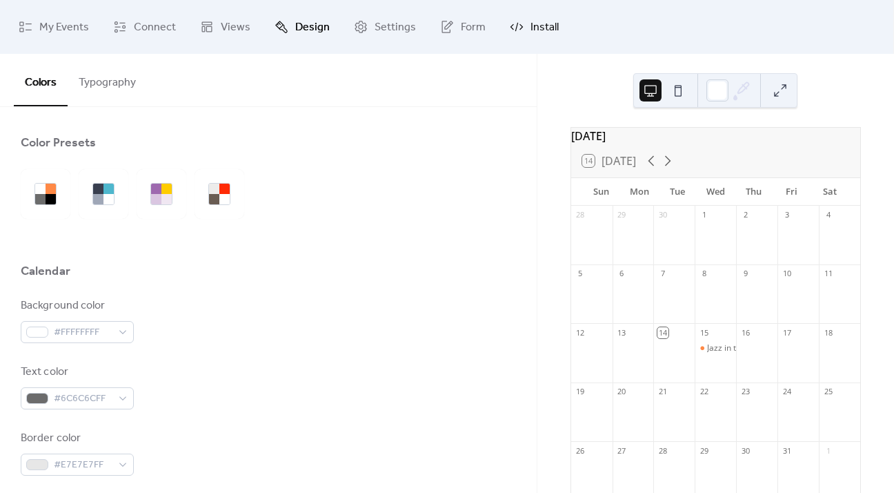
click at [510, 24] on icon at bounding box center [517, 27] width 14 height 14
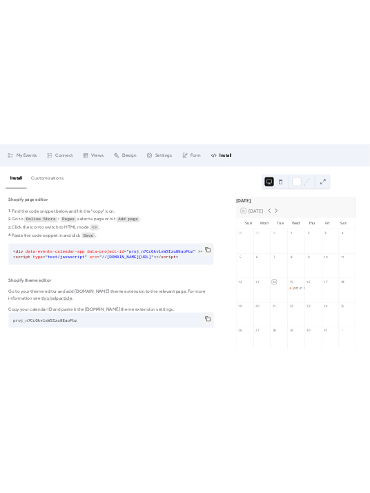
scroll to position [11, 0]
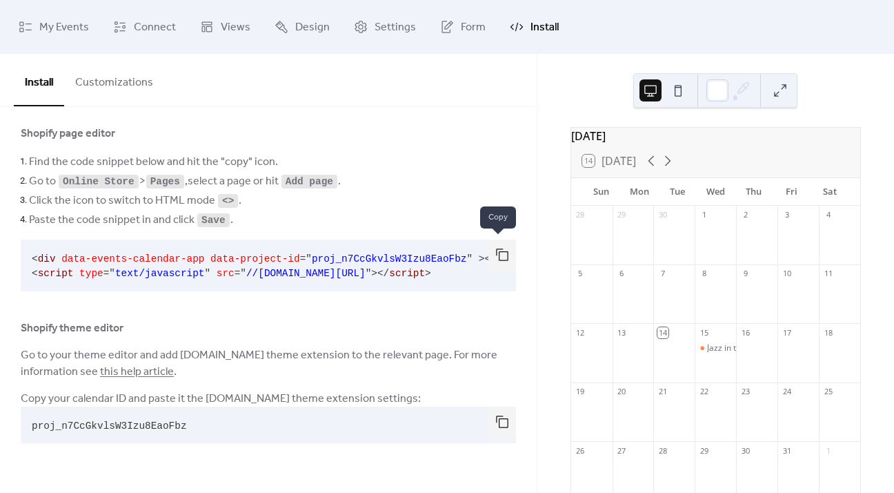
click at [503, 251] on button "button" at bounding box center [503, 254] width 28 height 30
click at [414, 128] on div "Shopify page editor" at bounding box center [269, 133] width 496 height 17
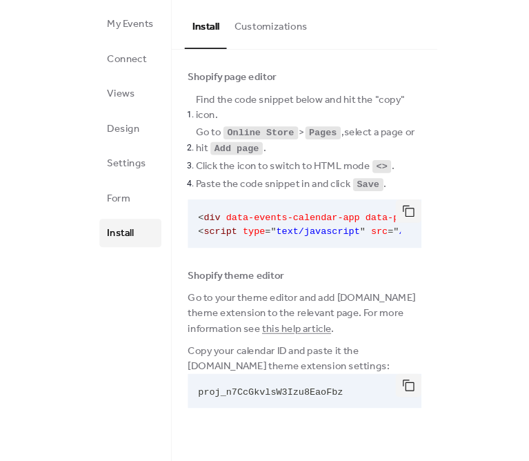
scroll to position [0, 0]
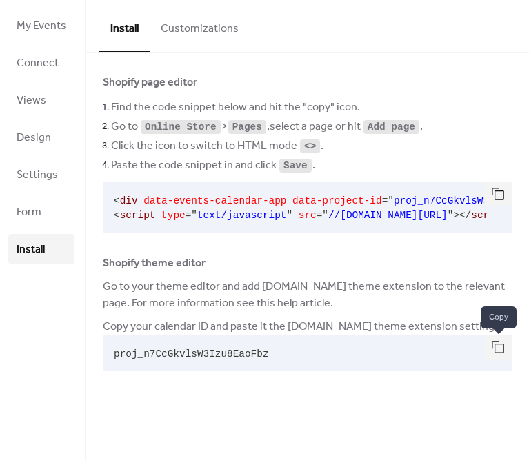
click at [498, 351] on button "button" at bounding box center [499, 347] width 28 height 25
